Goal: Task Accomplishment & Management: Use online tool/utility

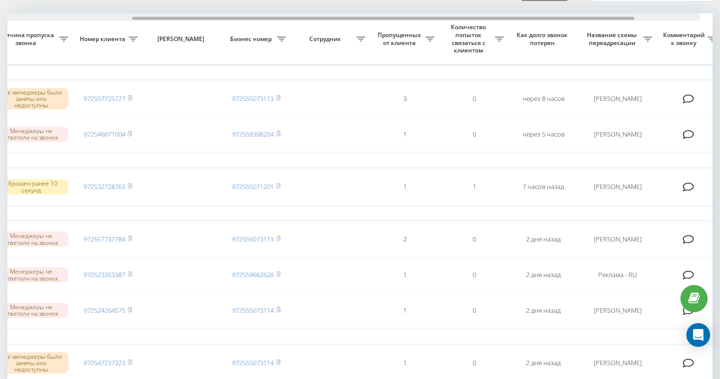
scroll to position [0, 194]
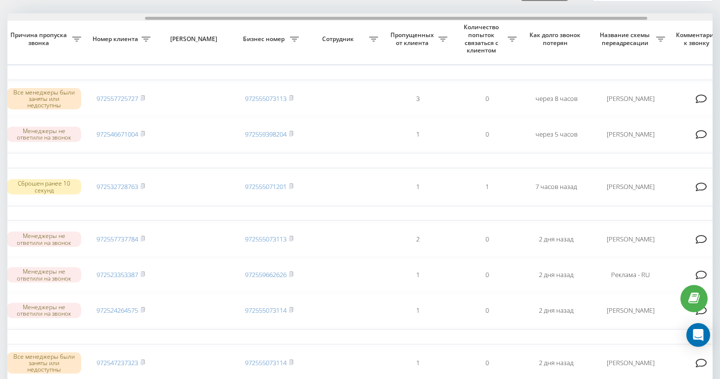
drag, startPoint x: 433, startPoint y: 38, endPoint x: 571, endPoint y: 42, distance: 138.2
click at [571, 42] on div "Выбрать все Время первого звонка Время последнего звонка Причина пропуска звонк…" at bounding box center [359, 347] width 705 height 668
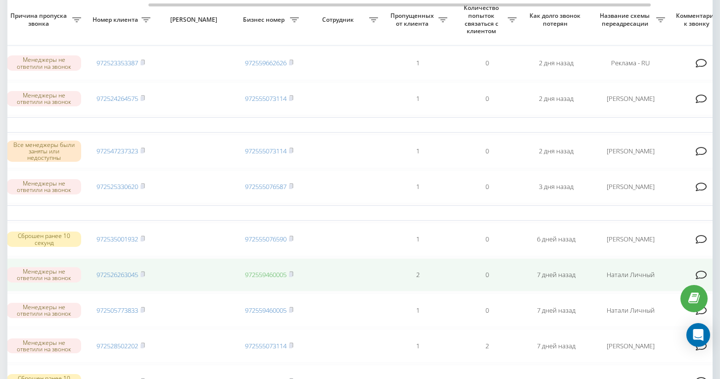
scroll to position [202, 0]
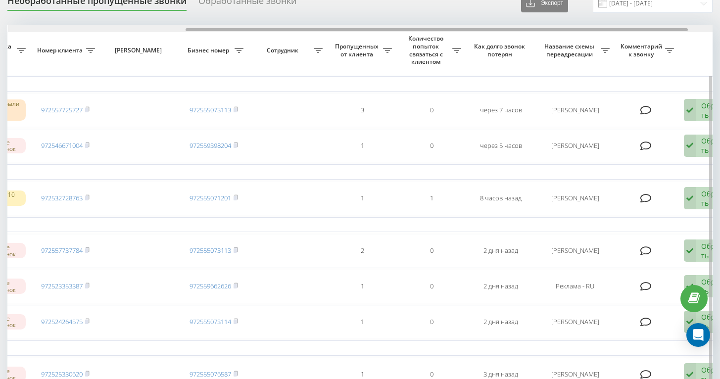
scroll to position [0, 249]
drag, startPoint x: 385, startPoint y: 48, endPoint x: 563, endPoint y: 60, distance: 178.6
click at [563, 60] on div "Выбрать все Время первого звонка Время последнего звонка Причина пропуска звонк…" at bounding box center [359, 341] width 705 height 633
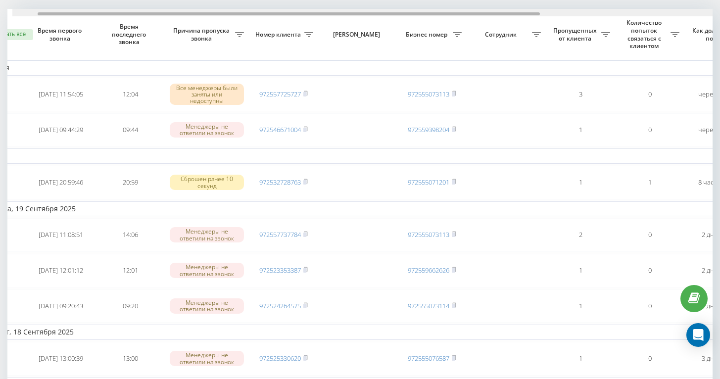
scroll to position [0, 0]
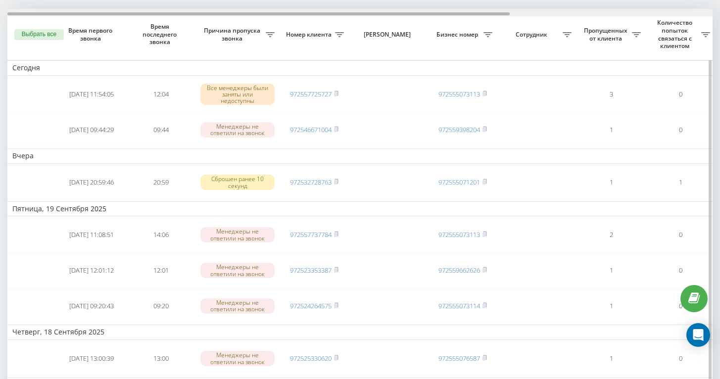
drag, startPoint x: 346, startPoint y: 32, endPoint x: 162, endPoint y: 49, distance: 185.4
click at [162, 49] on div "Выбрать все Время первого звонка Время последнего звонка Причина пропуска звонк…" at bounding box center [359, 325] width 705 height 633
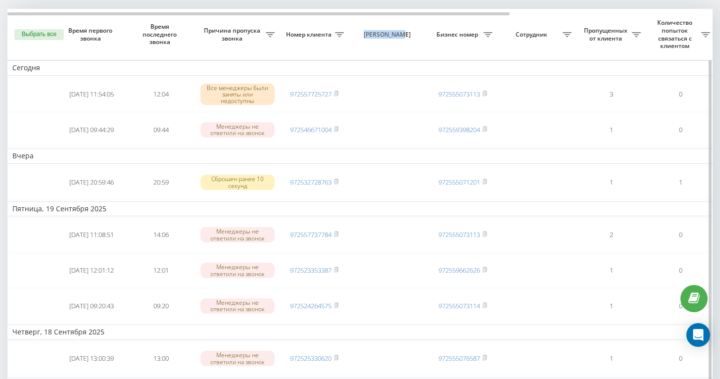
click at [422, 54] on th "[PERSON_NAME]" at bounding box center [388, 34] width 79 height 51
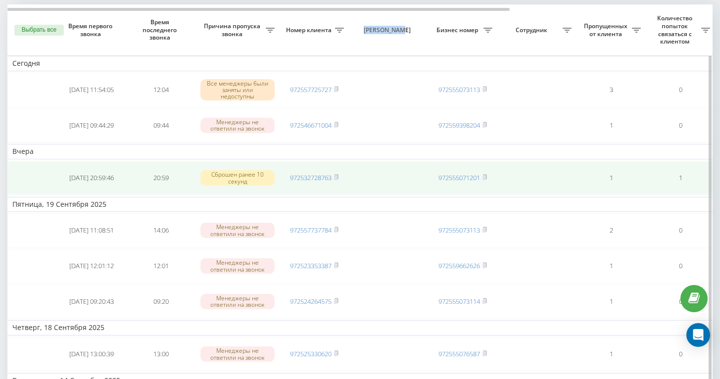
scroll to position [69, 0]
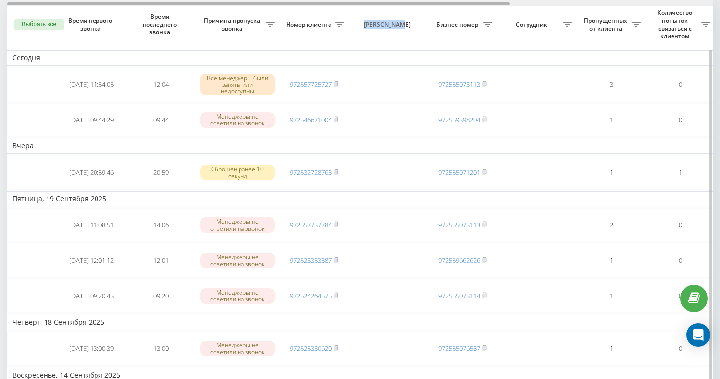
drag, startPoint x: 418, startPoint y: 23, endPoint x: 293, endPoint y: 25, distance: 125.8
click at [293, 6] on div at bounding box center [359, 2] width 705 height 7
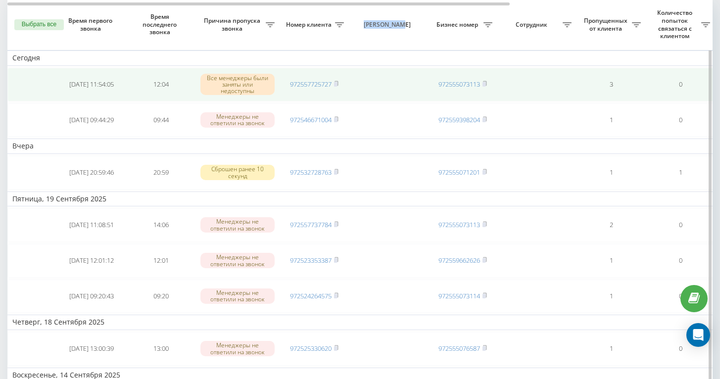
scroll to position [83, 0]
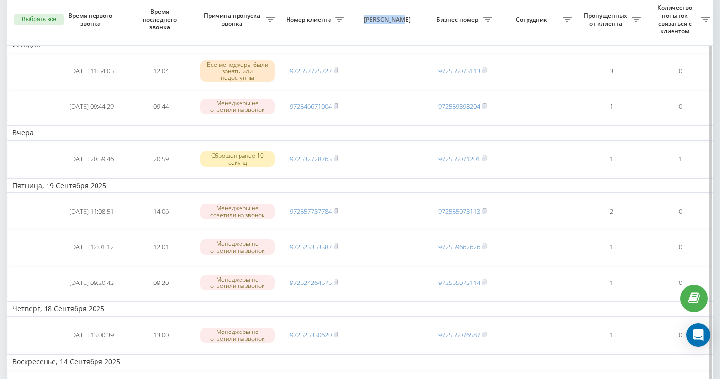
click at [339, 45] on th "Номер клиента" at bounding box center [314, 19] width 69 height 51
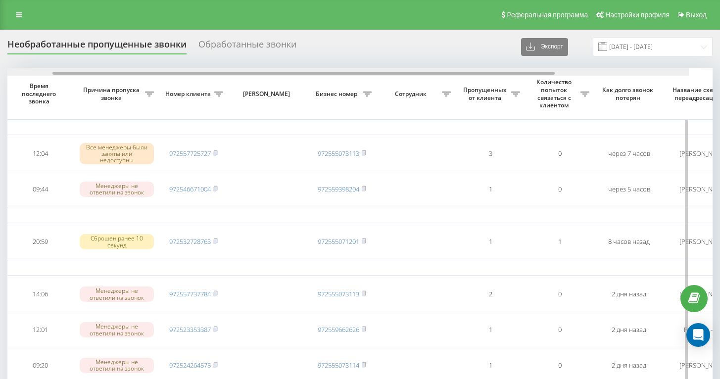
scroll to position [0, 142]
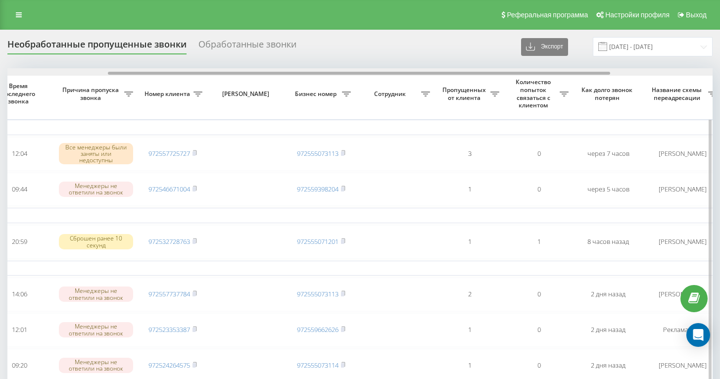
drag, startPoint x: 499, startPoint y: 92, endPoint x: 593, endPoint y: 96, distance: 94.1
click at [593, 96] on div "Выбрать все Время первого звонка Время последнего звонка Причина пропуска звонк…" at bounding box center [359, 384] width 705 height 633
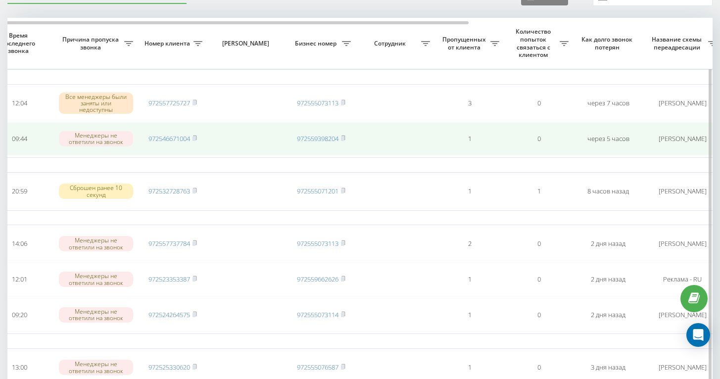
scroll to position [37, 0]
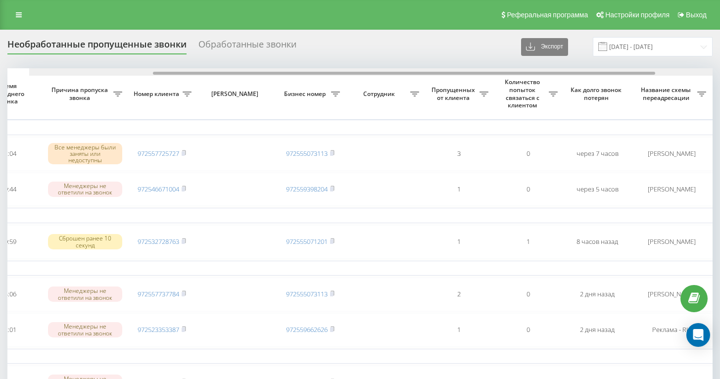
scroll to position [0, 174]
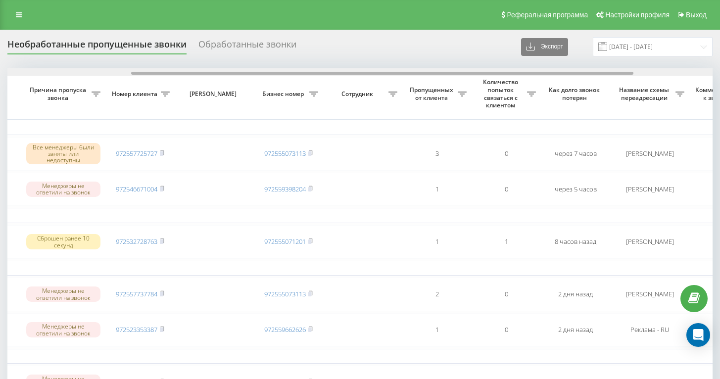
drag, startPoint x: 465, startPoint y: 93, endPoint x: 589, endPoint y: 91, distance: 123.8
click at [589, 76] on div at bounding box center [359, 71] width 705 height 7
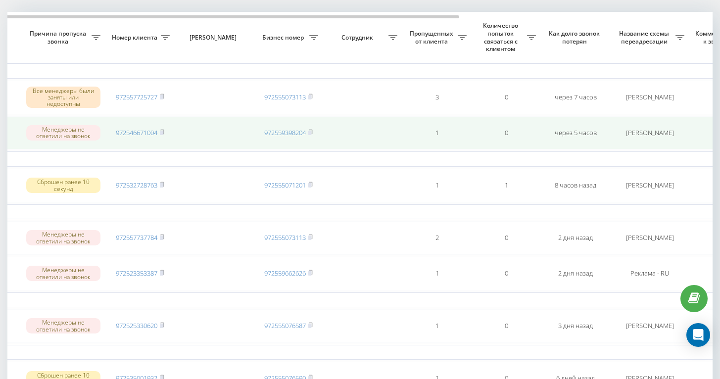
scroll to position [11, 0]
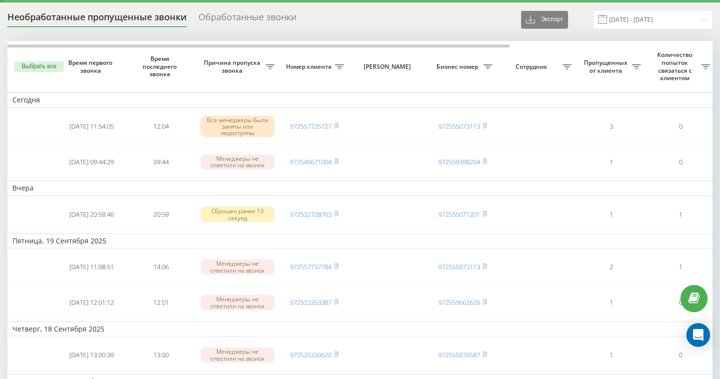
scroll to position [15, 0]
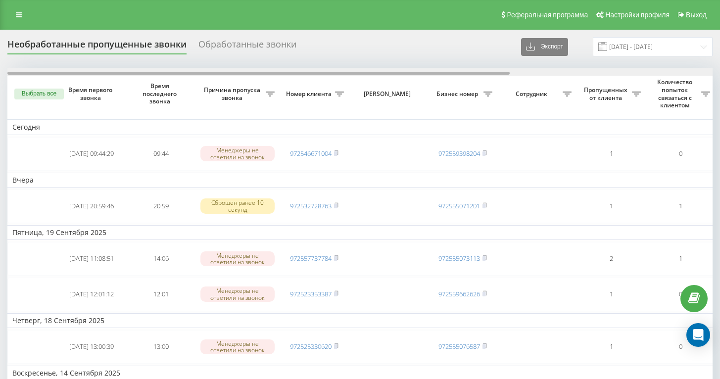
drag, startPoint x: 467, startPoint y: 94, endPoint x: 579, endPoint y: 94, distance: 112.4
click at [493, 75] on div at bounding box center [258, 73] width 502 height 3
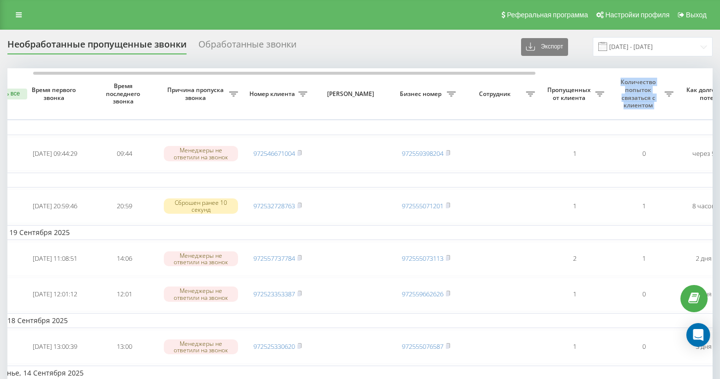
drag, startPoint x: 679, startPoint y: 98, endPoint x: 706, endPoint y: 100, distance: 26.8
click at [706, 100] on tr "Выбрать все Время первого звонка Время последнего звонка [PERSON_NAME] пропуска…" at bounding box center [466, 93] width 990 height 51
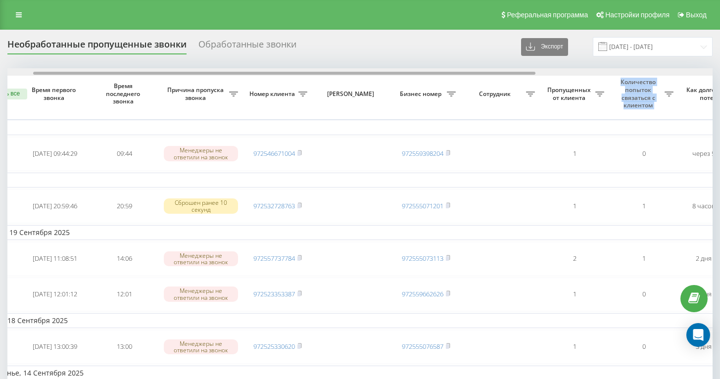
click at [532, 75] on div at bounding box center [284, 73] width 502 height 3
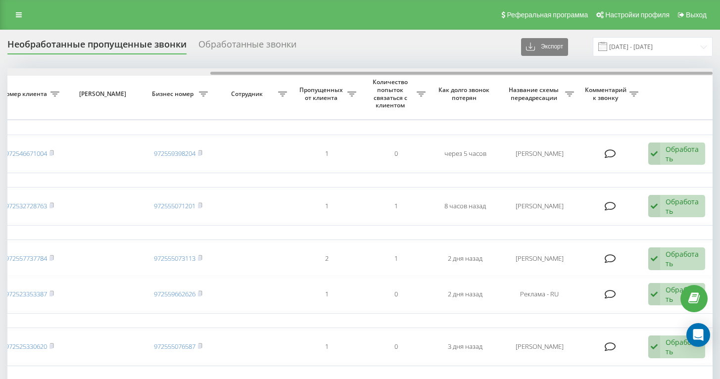
drag, startPoint x: 615, startPoint y: 90, endPoint x: 655, endPoint y: 89, distance: 40.6
click at [655, 76] on div at bounding box center [359, 71] width 705 height 7
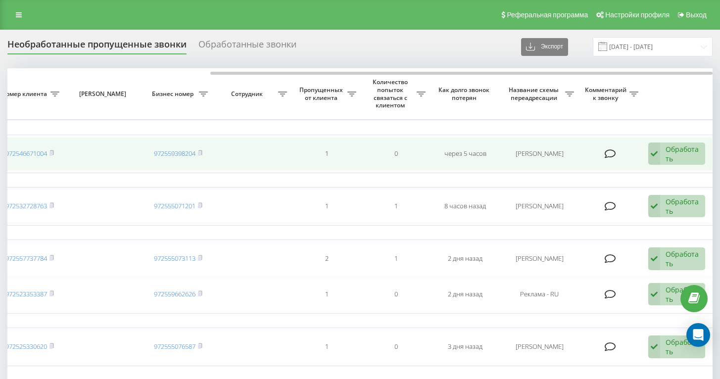
click at [654, 165] on icon at bounding box center [654, 154] width 12 height 23
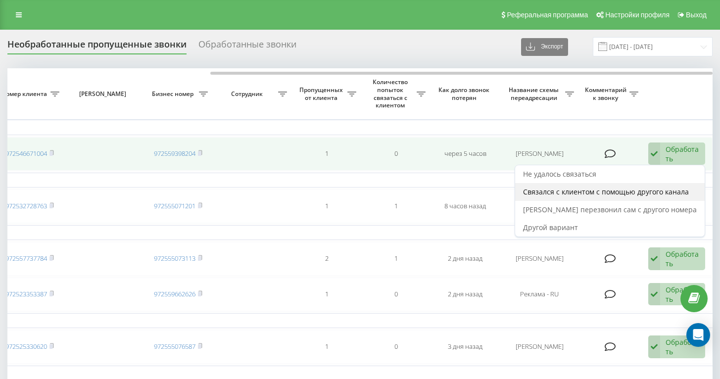
click at [673, 197] on span "Связался с клиентом с помощью другого канала" at bounding box center [606, 191] width 166 height 9
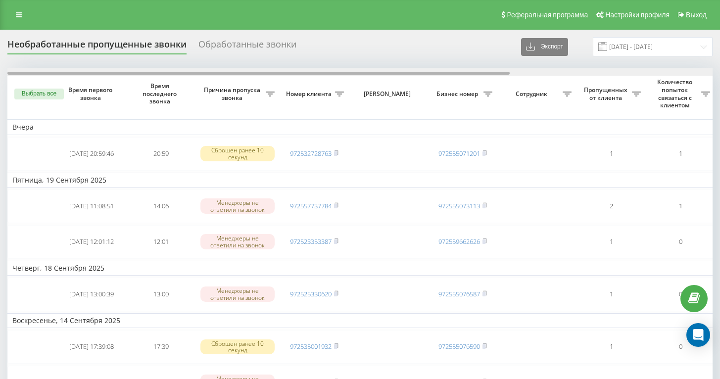
drag, startPoint x: 493, startPoint y: 93, endPoint x: 387, endPoint y: 85, distance: 105.7
click at [387, 85] on div "Необработанные пропущенные звонки Обработанные звонки Экспорт .csv .xlsx 21.08.…" at bounding box center [359, 326] width 705 height 579
